Goal: Task Accomplishment & Management: Complete application form

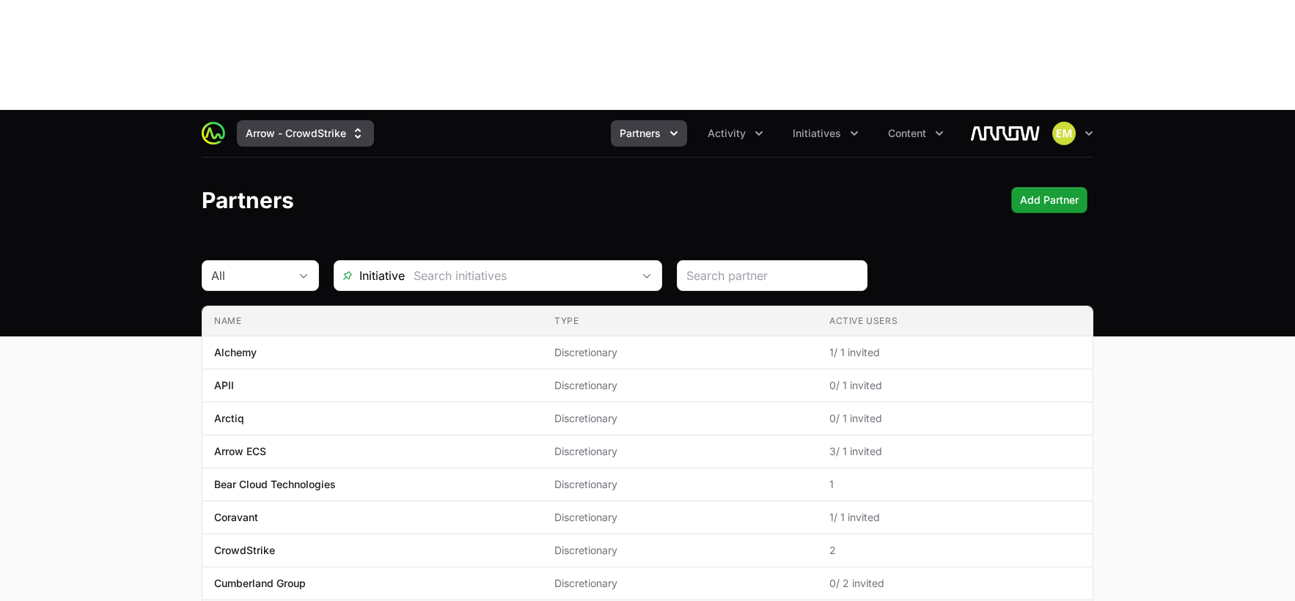
click at [321, 120] on button "Arrow - CrowdStrike" at bounding box center [305, 133] width 137 height 26
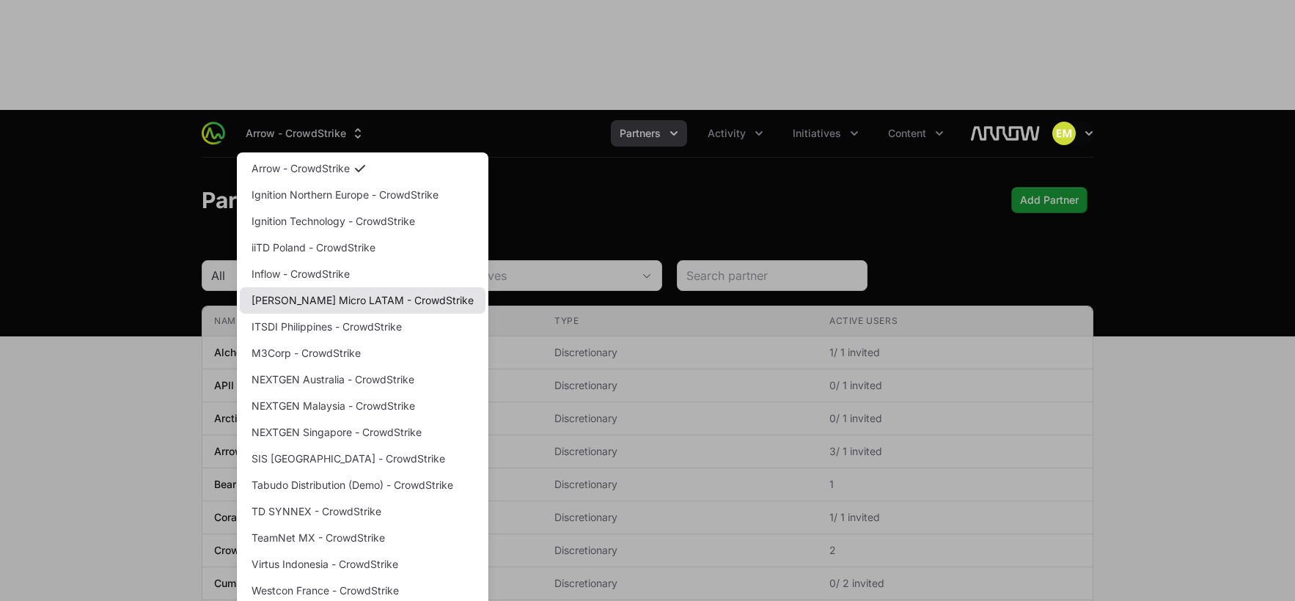
click at [285, 288] on link "[PERSON_NAME] Micro LATAM - CrowdStrike" at bounding box center [363, 301] width 246 height 26
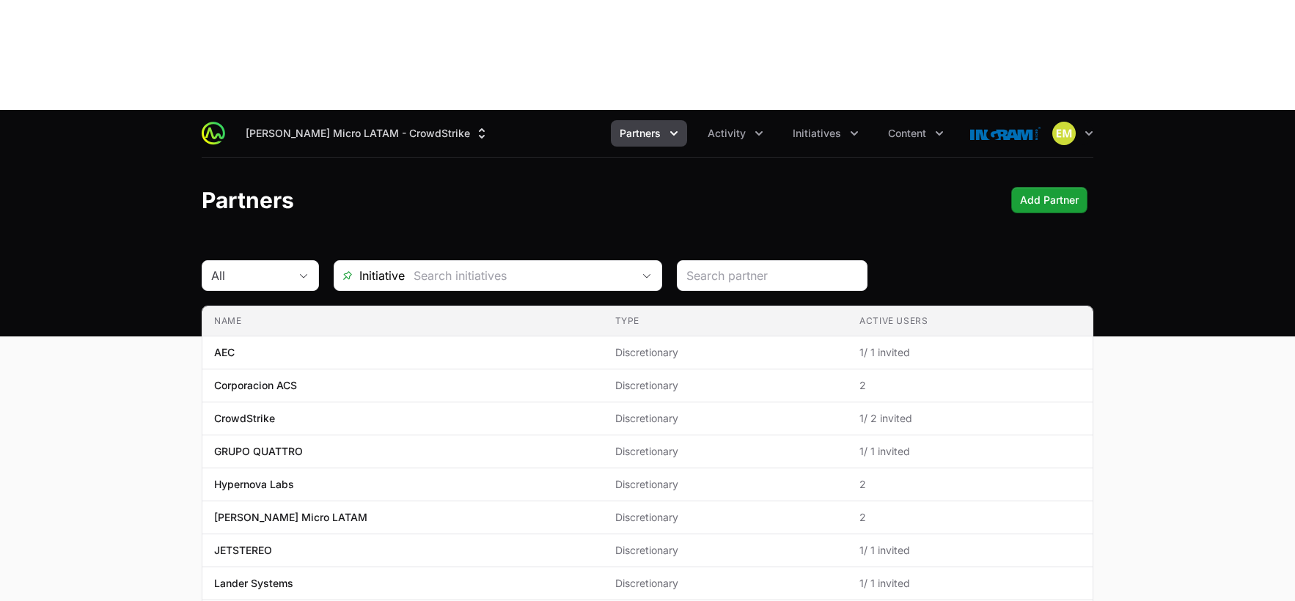
click at [665, 120] on button "Partners" at bounding box center [649, 133] width 76 height 26
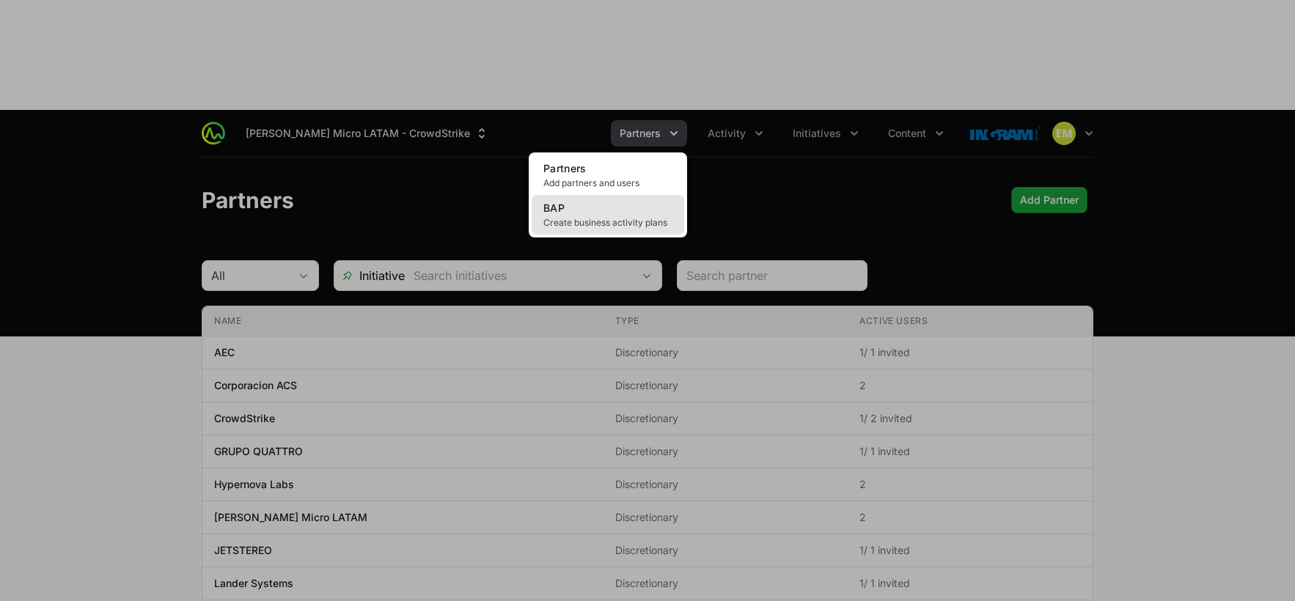
click at [645, 195] on link "BAP Create business activity plans" at bounding box center [608, 215] width 153 height 40
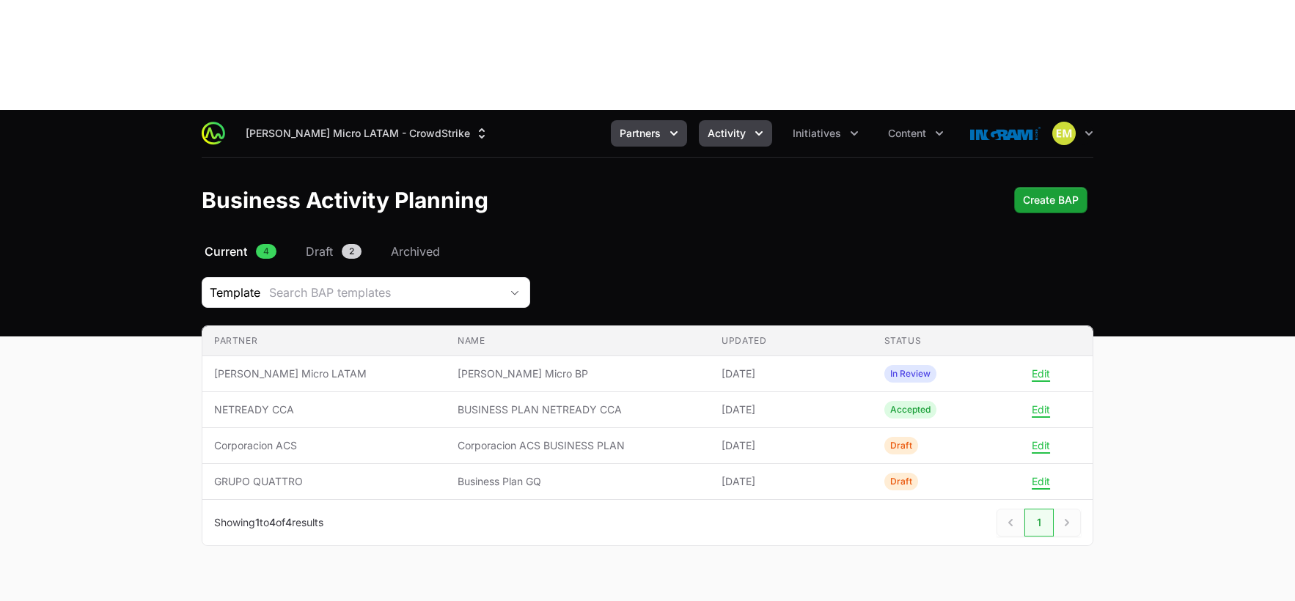
click at [722, 120] on button "Activity" at bounding box center [735, 133] width 73 height 26
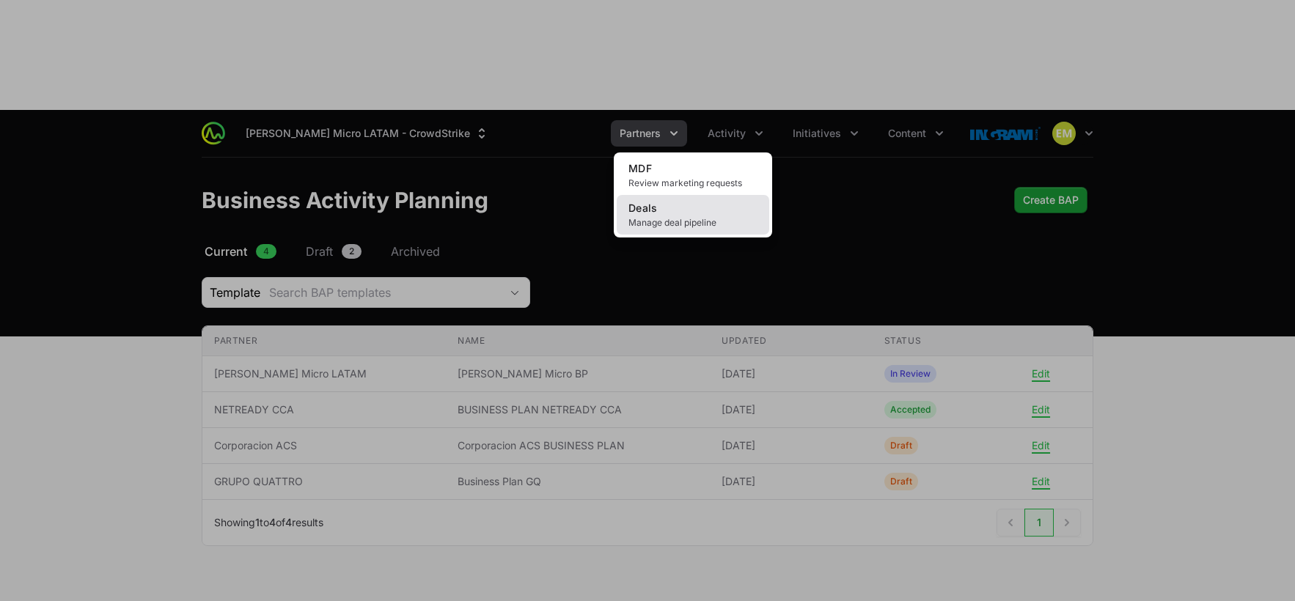
click at [678, 195] on link "Deals Manage deal pipeline" at bounding box center [693, 215] width 153 height 40
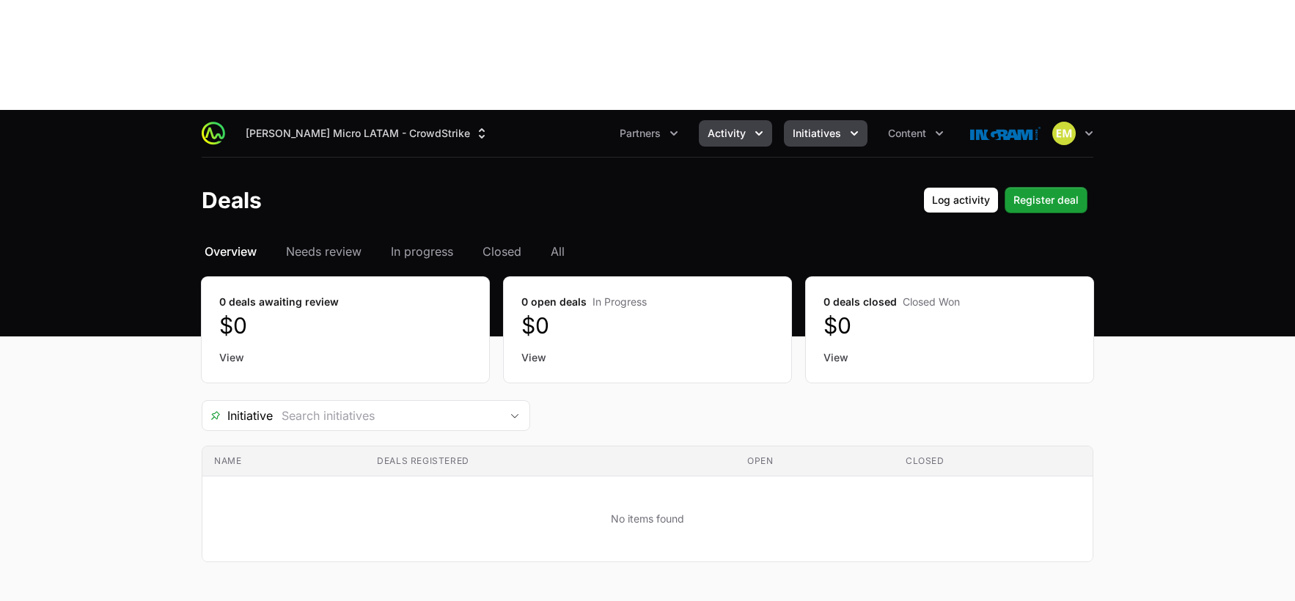
click at [845, 120] on button "Initiatives" at bounding box center [826, 133] width 84 height 26
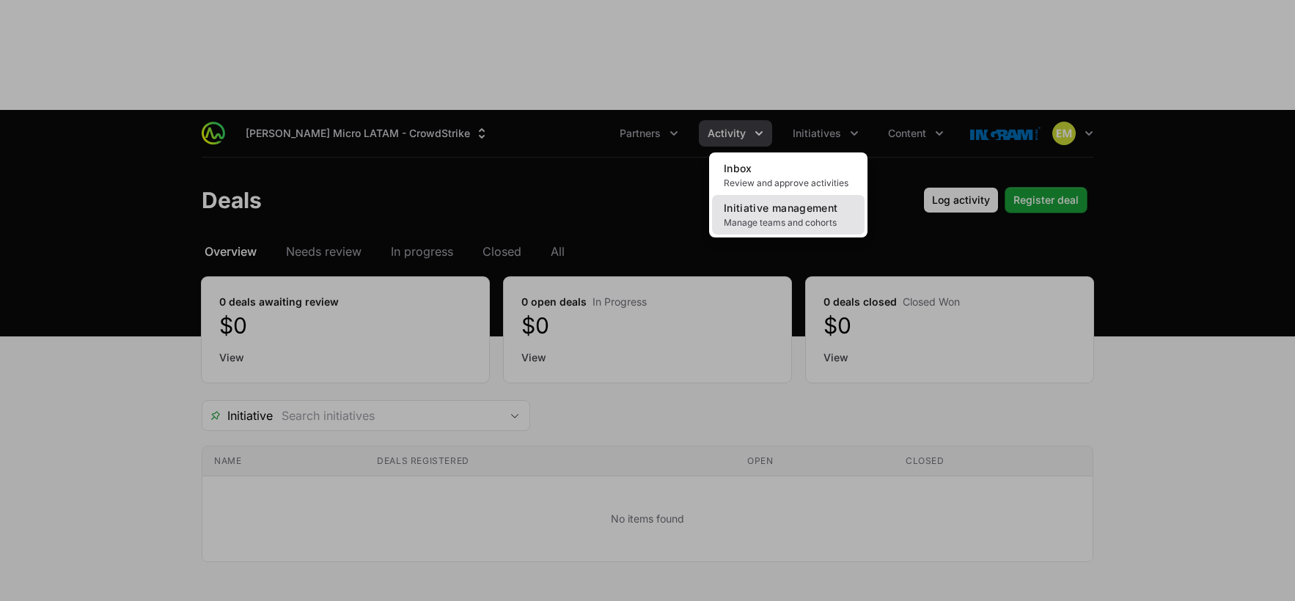
click at [808, 202] on span "Initiative management" at bounding box center [781, 208] width 114 height 12
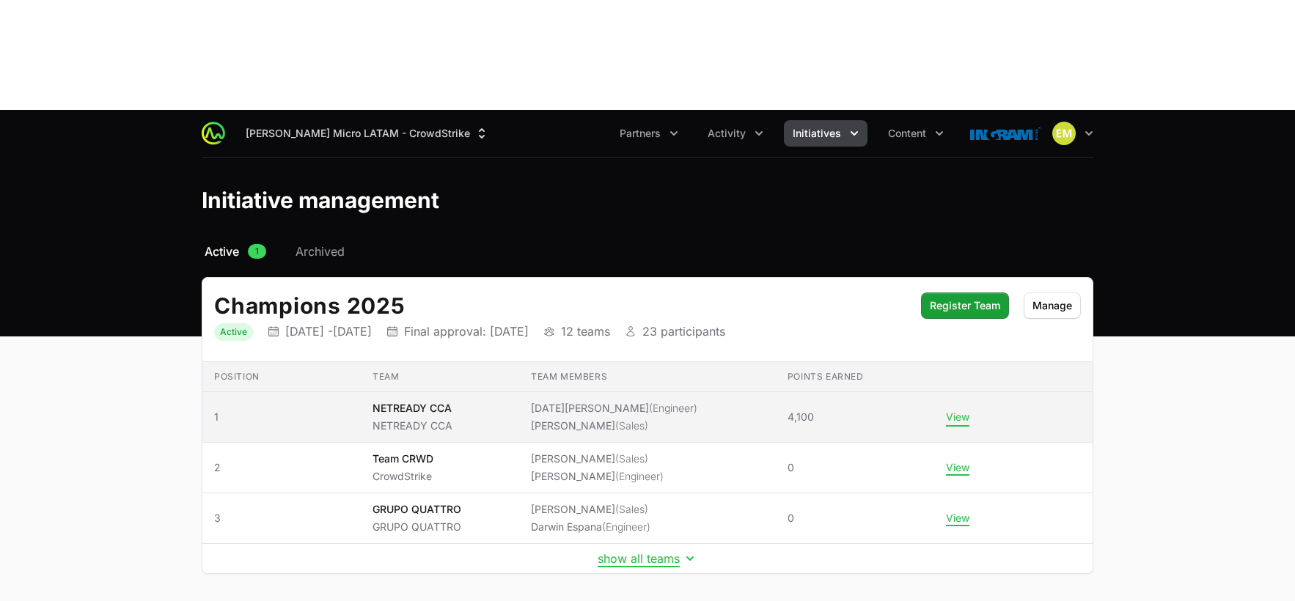
click at [955, 411] on button "View" at bounding box center [957, 417] width 23 height 13
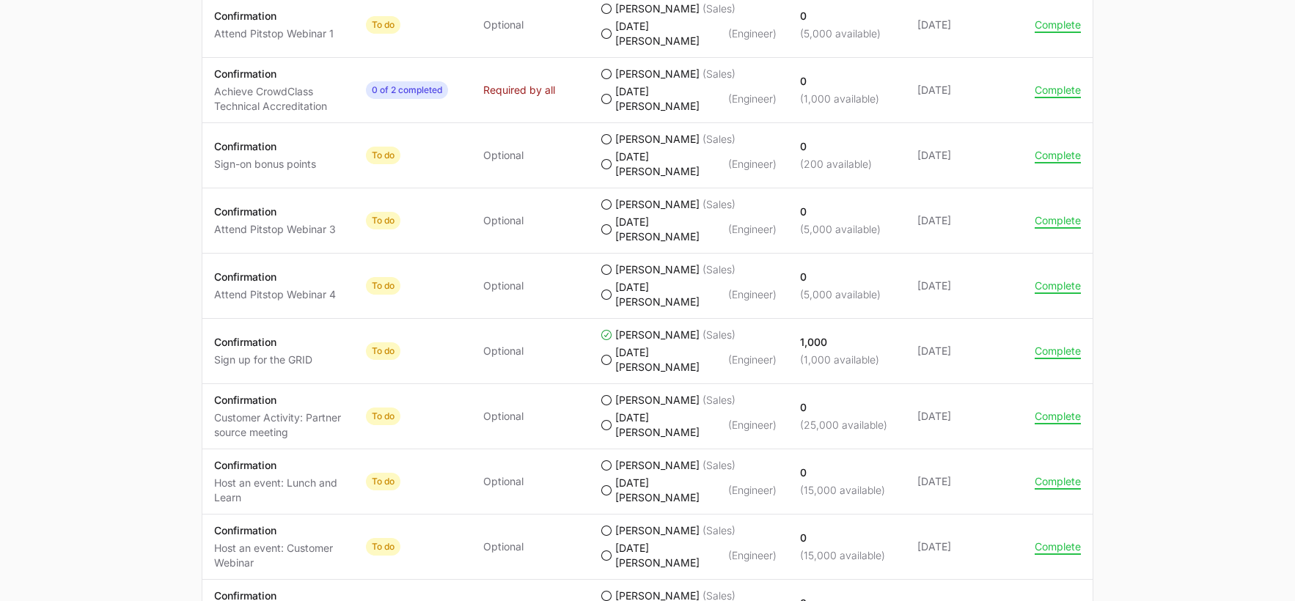
scroll to position [1190, 0]
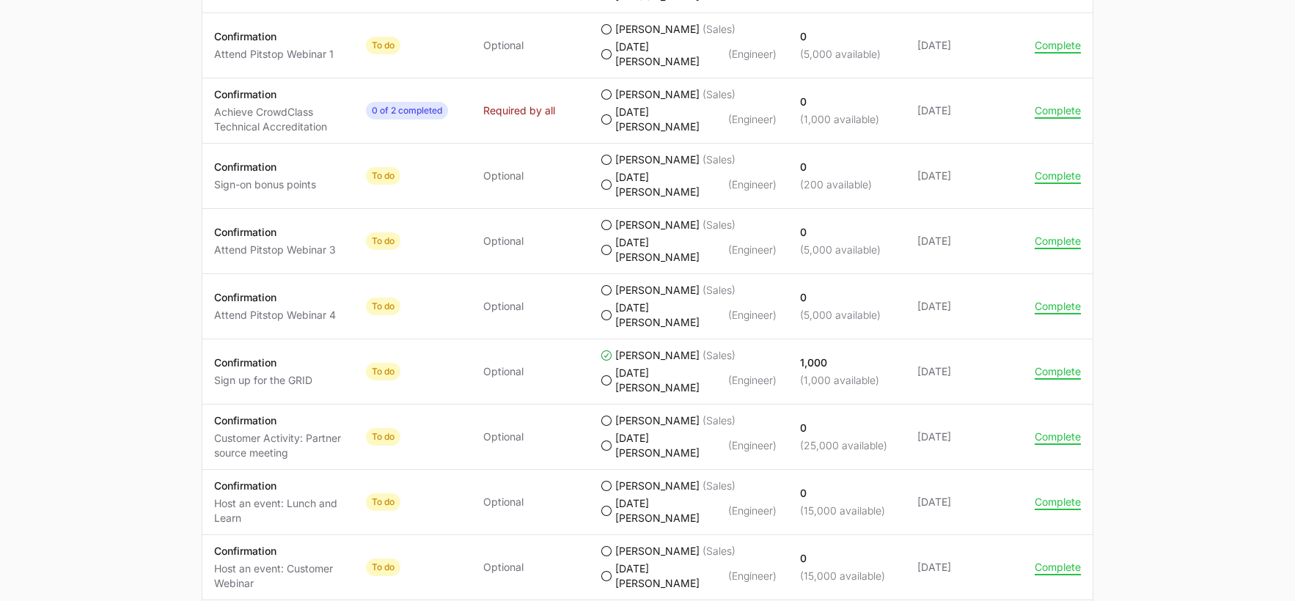
drag, startPoint x: 255, startPoint y: 277, endPoint x: 295, endPoint y: 277, distance: 39.6
click at [254, 479] on p "Confirmation" at bounding box center [278, 486] width 128 height 15
click at [274, 497] on p "Host an event: Lunch and Learn" at bounding box center [278, 511] width 128 height 29
drag, startPoint x: 260, startPoint y: 304, endPoint x: 255, endPoint y: 282, distance: 22.6
click at [259, 497] on p "Host an event: Lunch and Learn" at bounding box center [278, 511] width 128 height 29
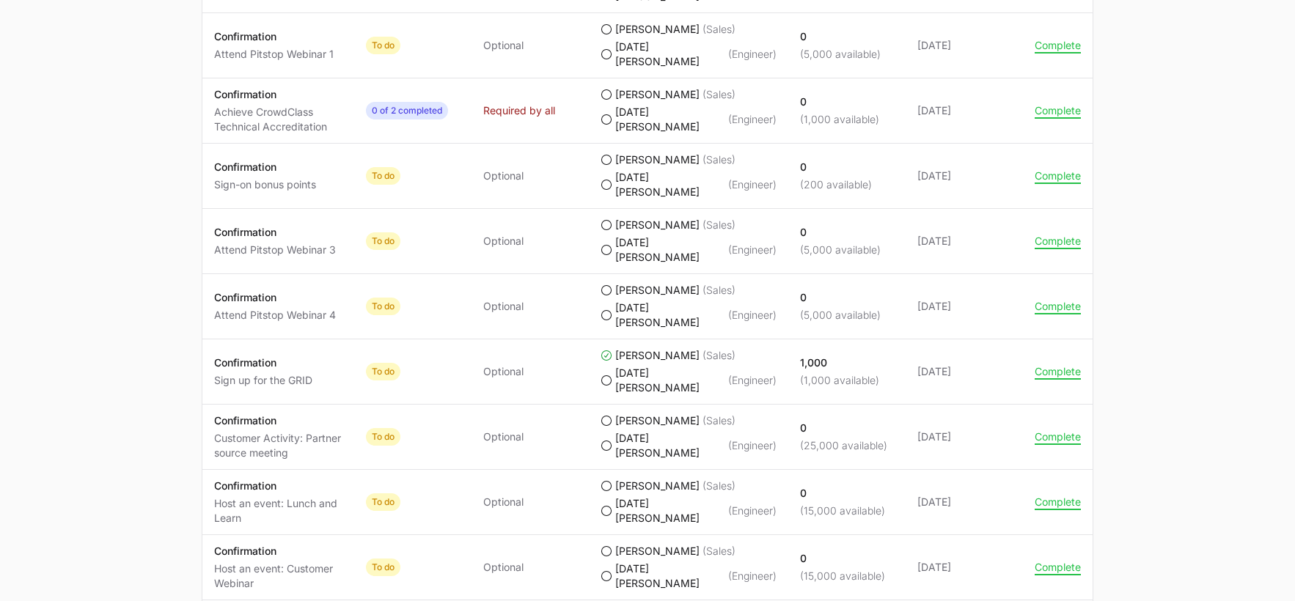
click at [251, 479] on p "Confirmation" at bounding box center [278, 486] width 128 height 15
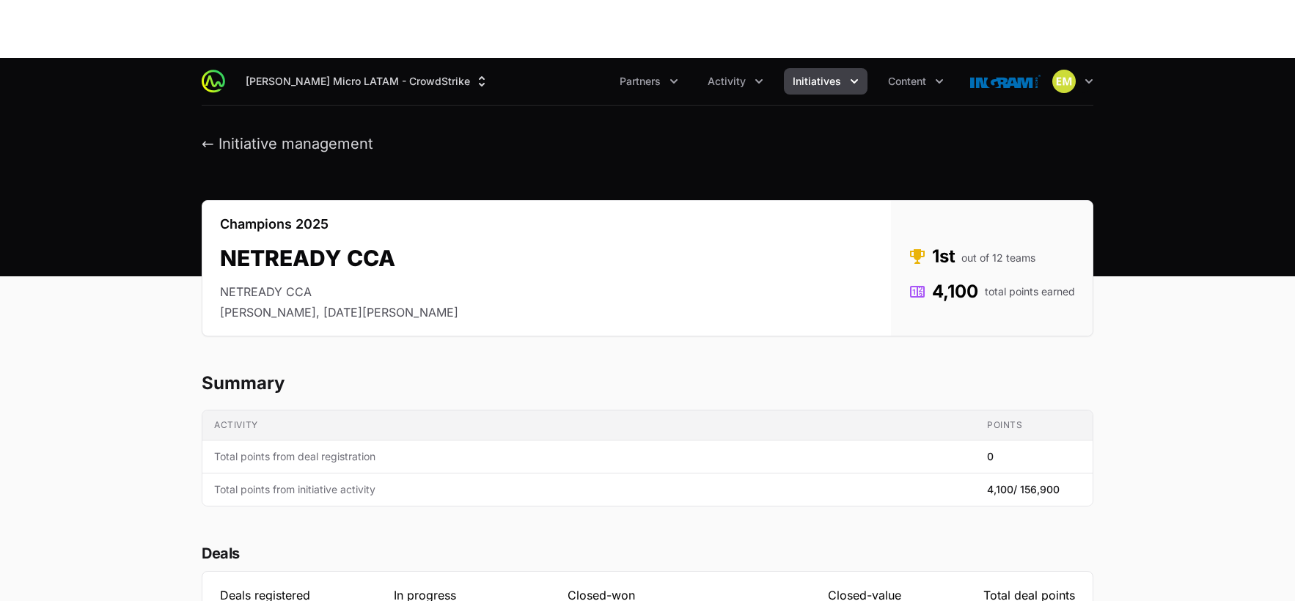
scroll to position [0, 0]
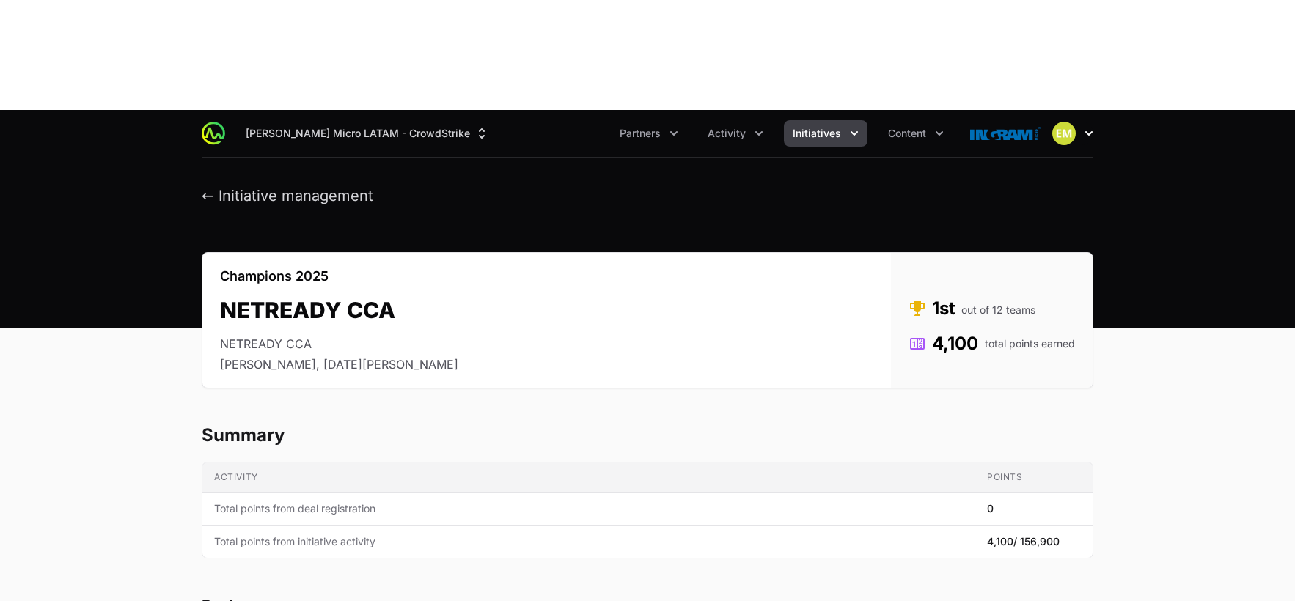
click at [1066, 122] on img "button" at bounding box center [1063, 133] width 23 height 23
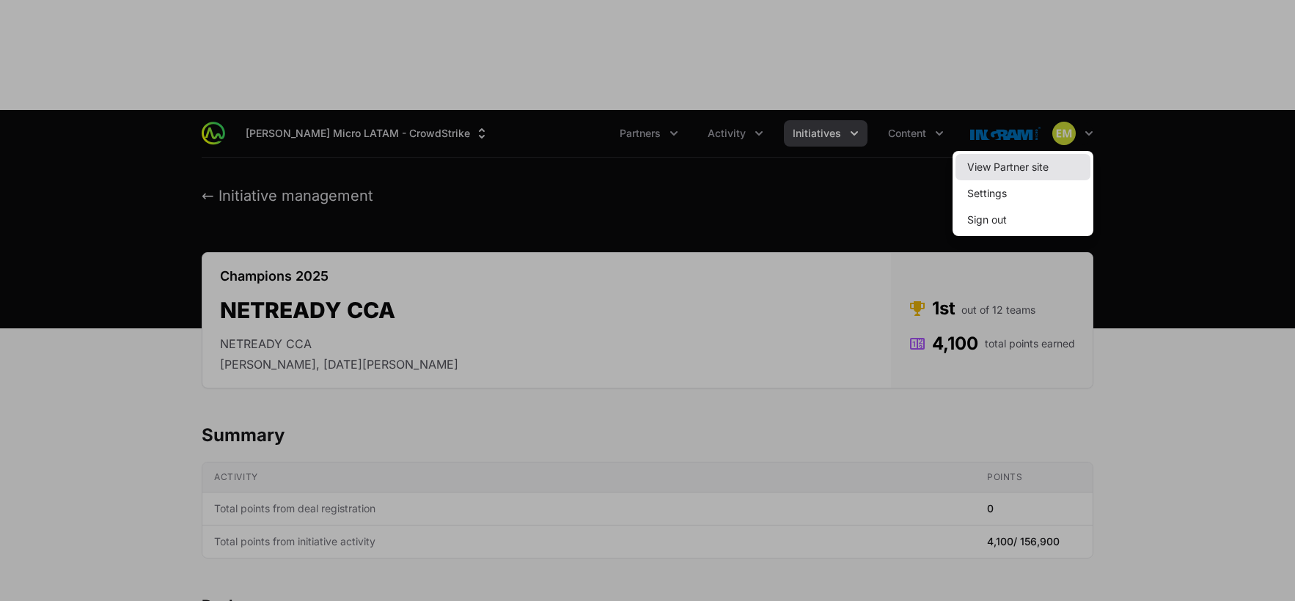
click at [1013, 154] on link "View Partner site" at bounding box center [1023, 167] width 135 height 26
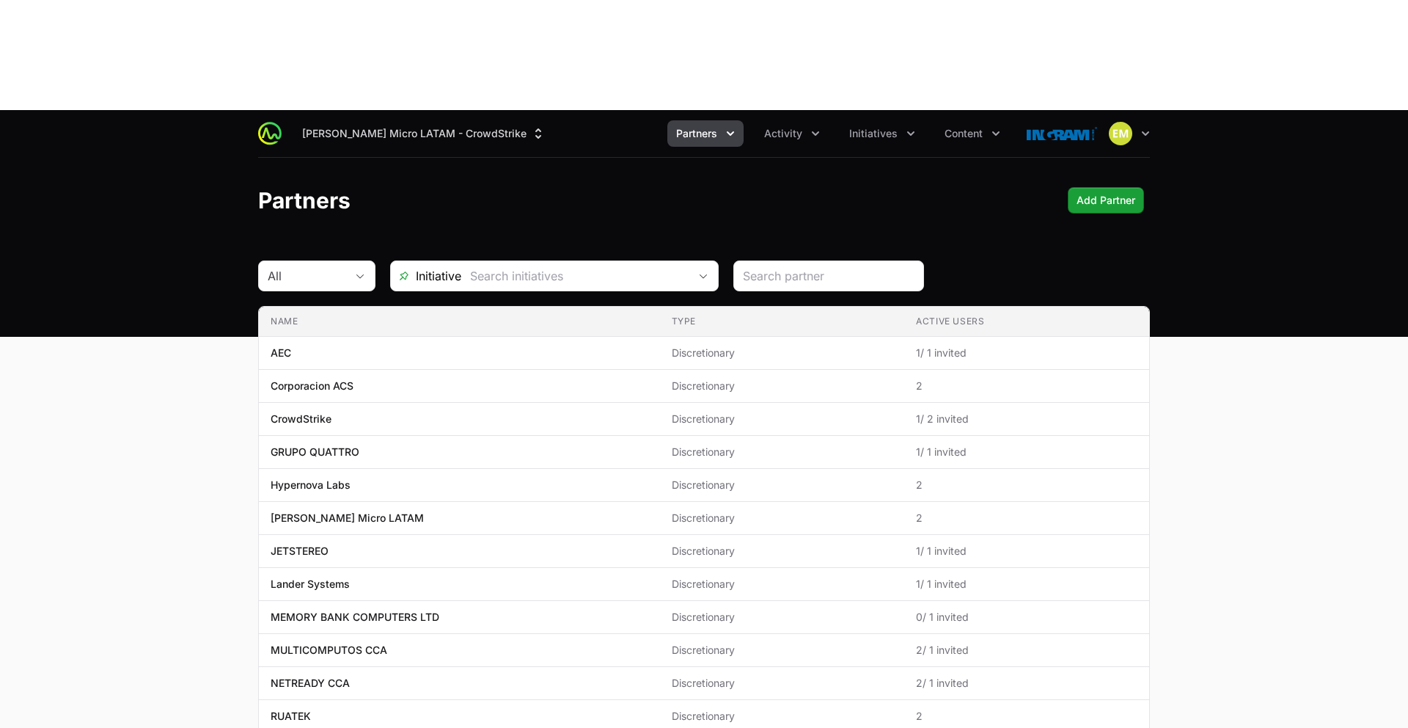
click at [701, 126] on span "Partners" at bounding box center [696, 133] width 41 height 15
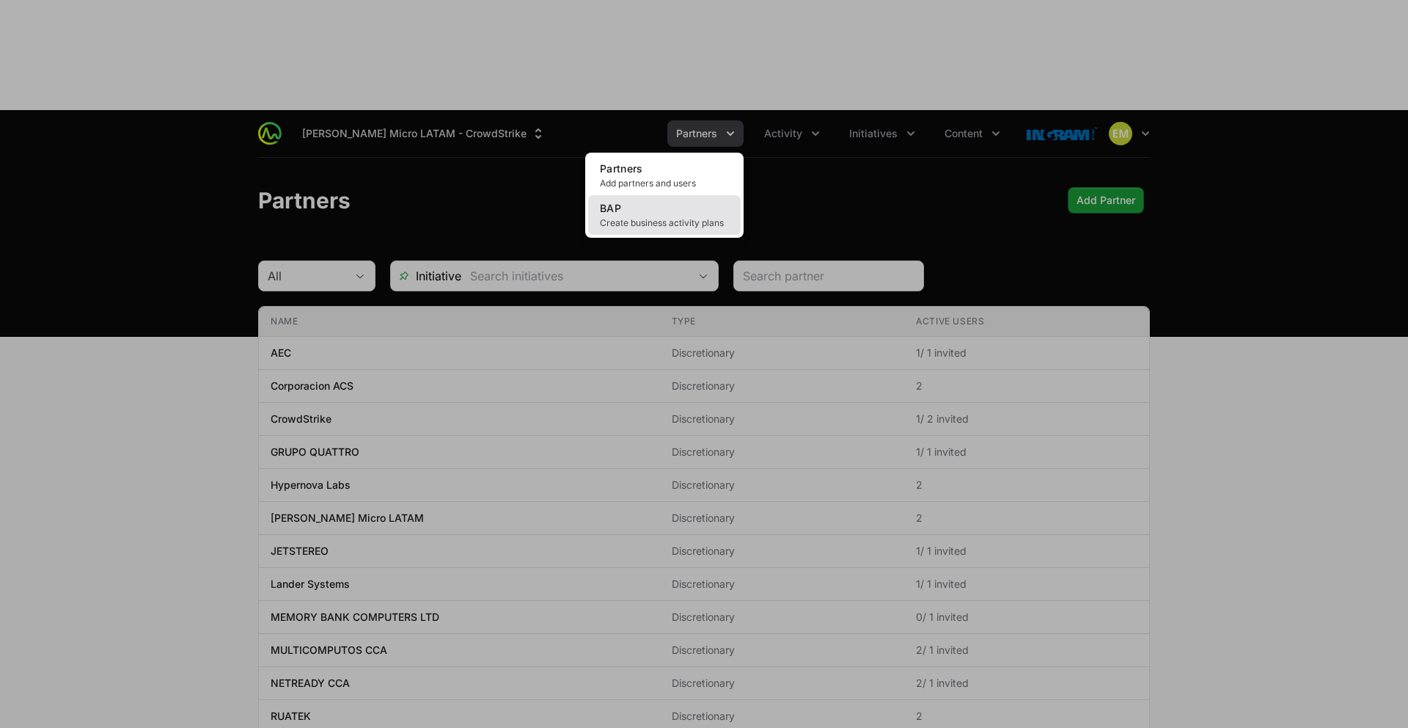
click at [659, 217] on span "Create business activity plans" at bounding box center [664, 223] width 129 height 12
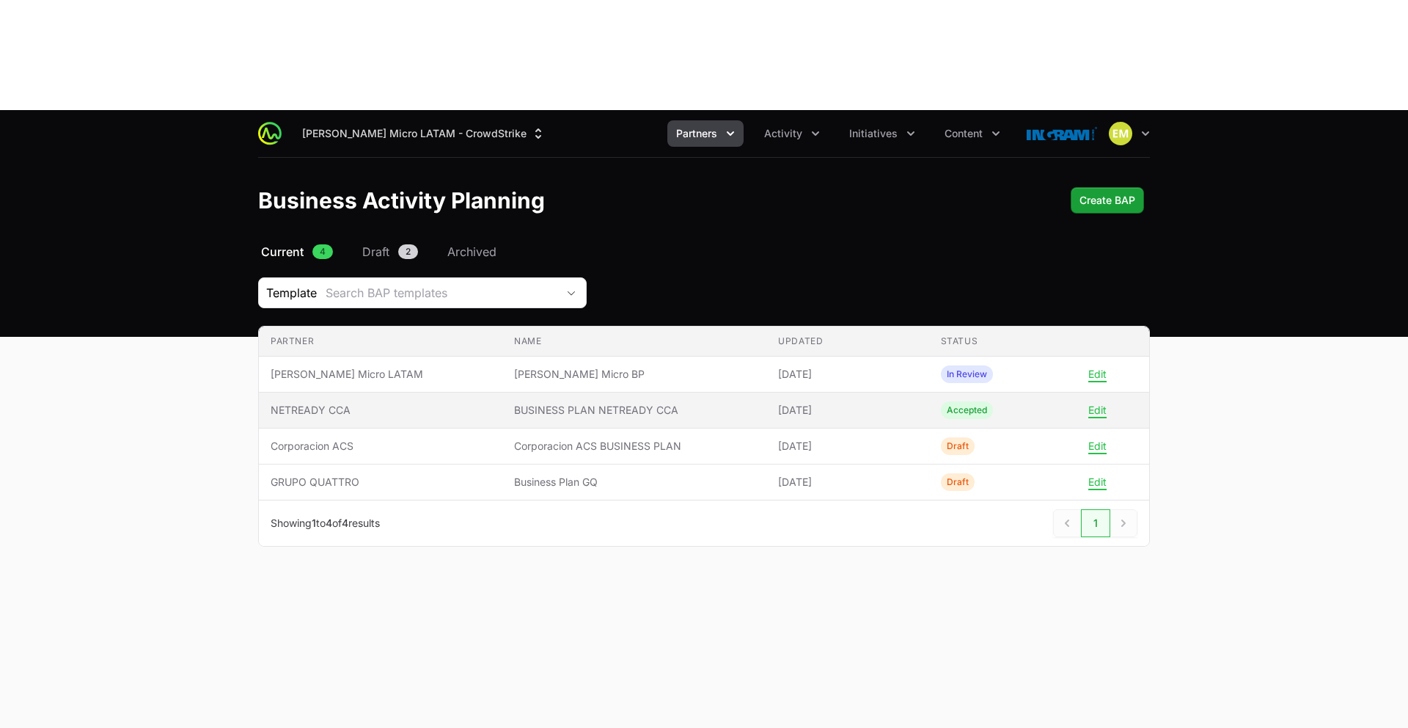
click at [659, 403] on span "BUSINESS PLAN NETREADY CCA" at bounding box center [634, 410] width 241 height 15
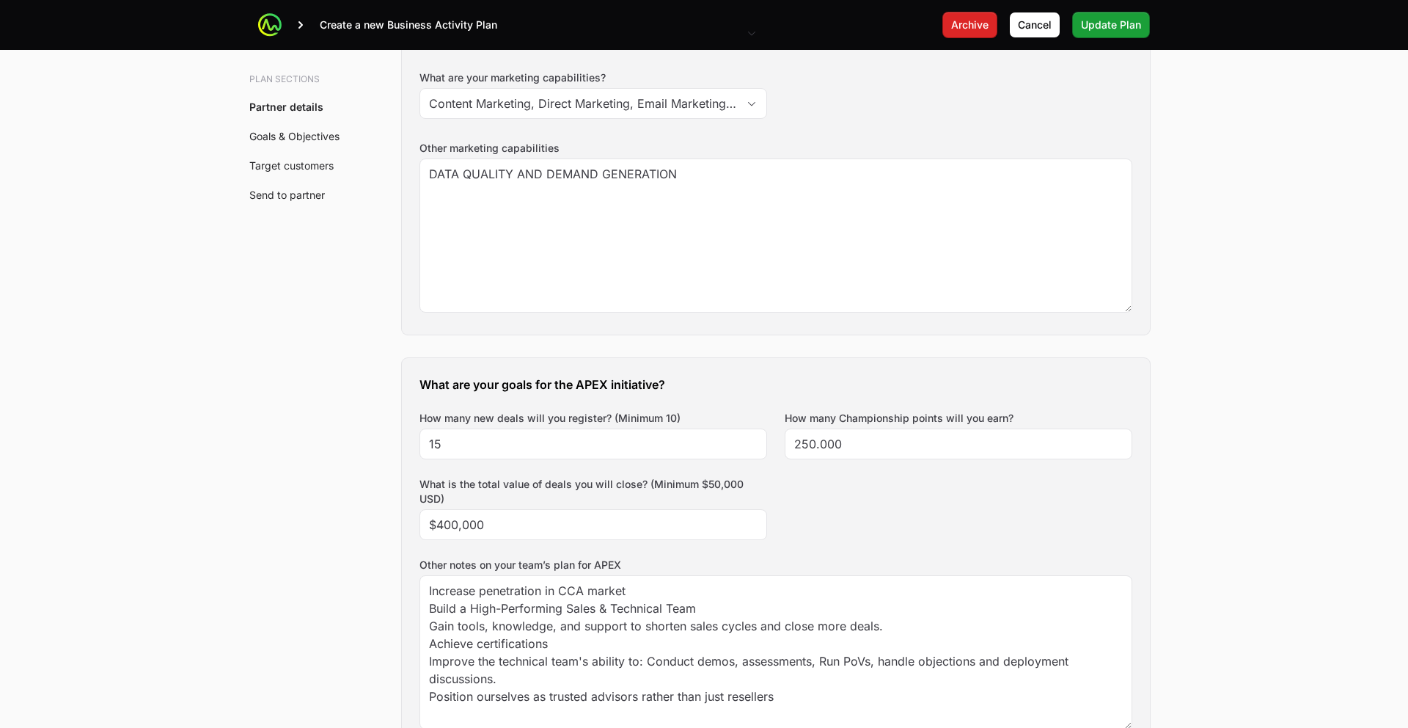
scroll to position [627, 0]
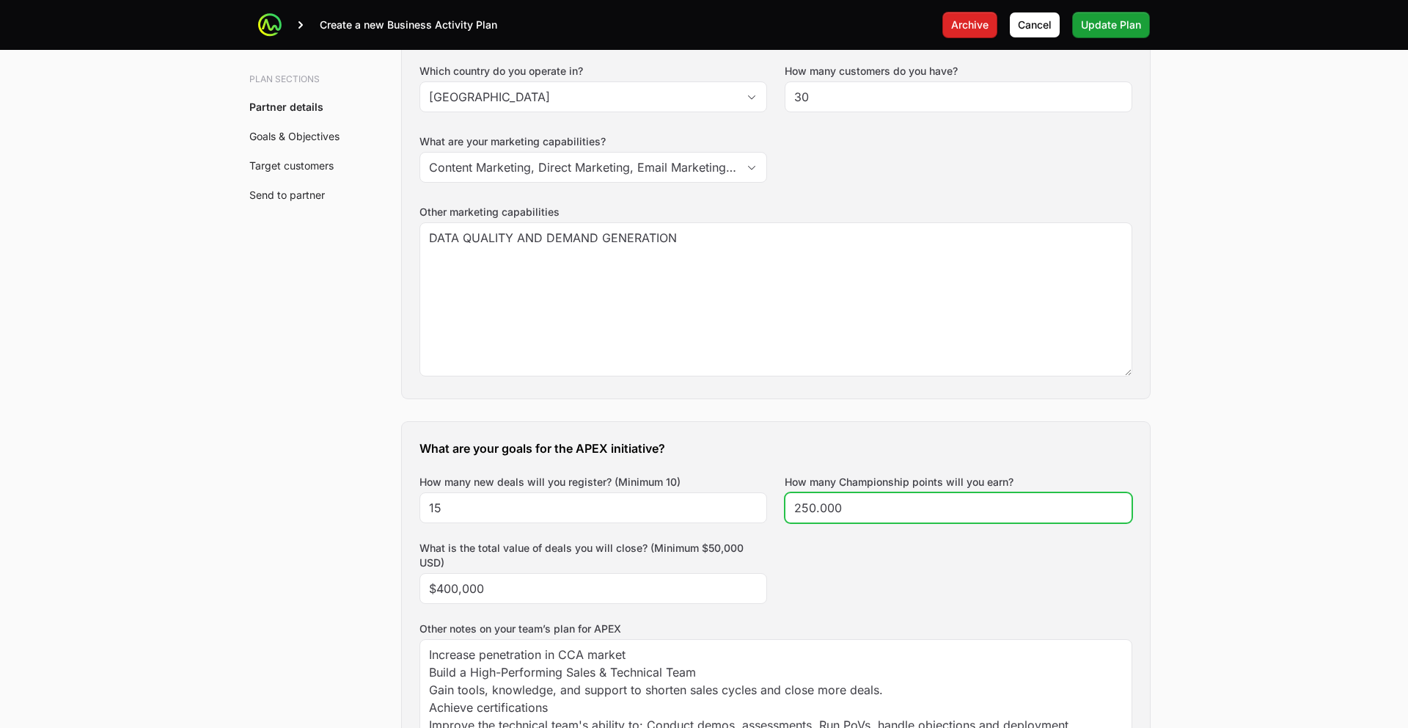
click at [818, 499] on input "250.000" at bounding box center [958, 508] width 329 height 18
type input "250000"
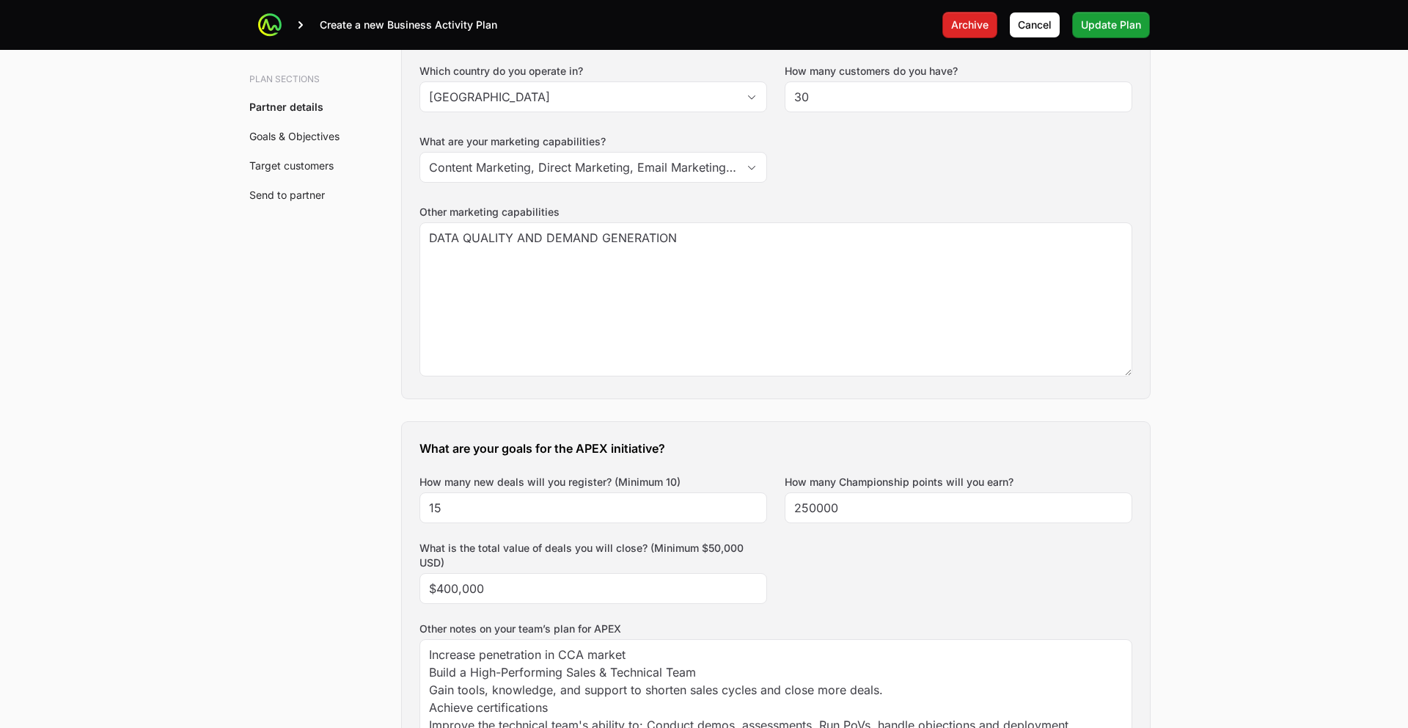
click at [846, 442] on div "What are your goals for the APEX initiative? How many new deals will you regist…" at bounding box center [776, 618] width 748 height 393
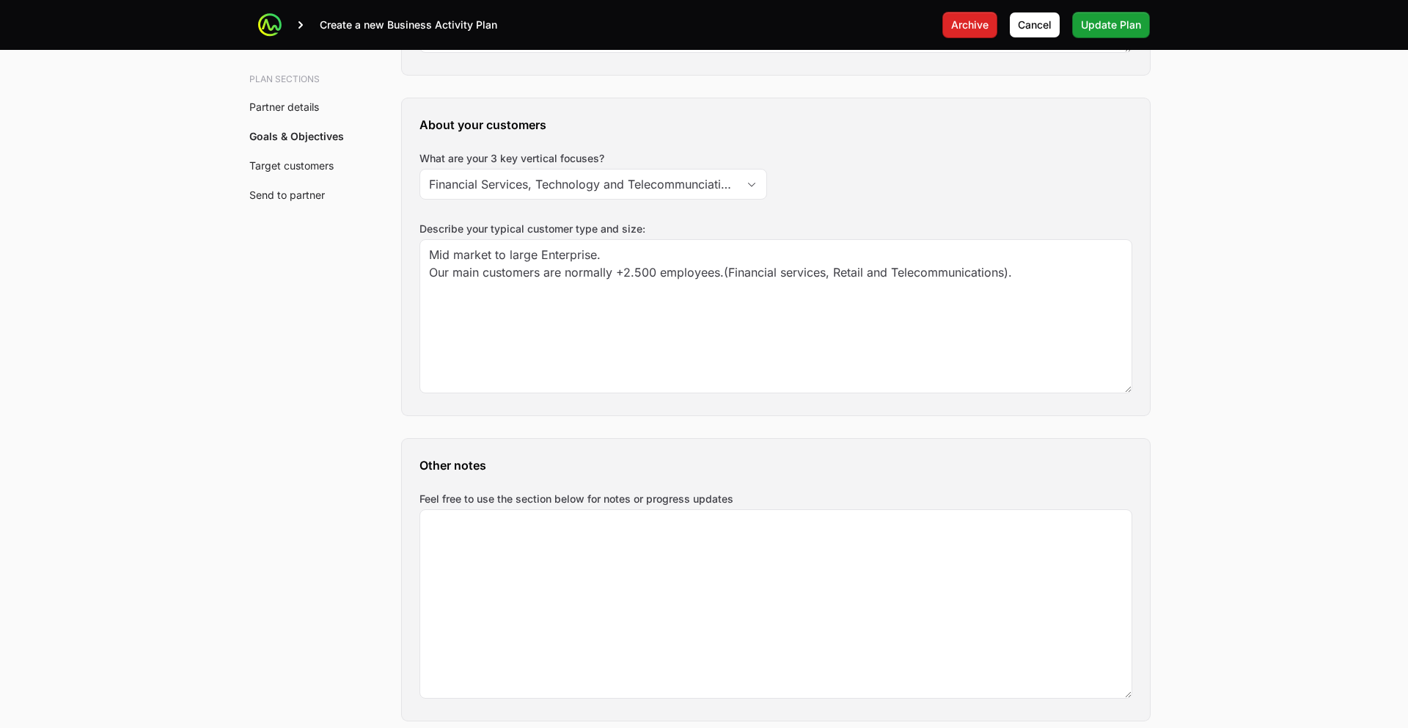
scroll to position [1927, 0]
